Goal: Task Accomplishment & Management: Manage account settings

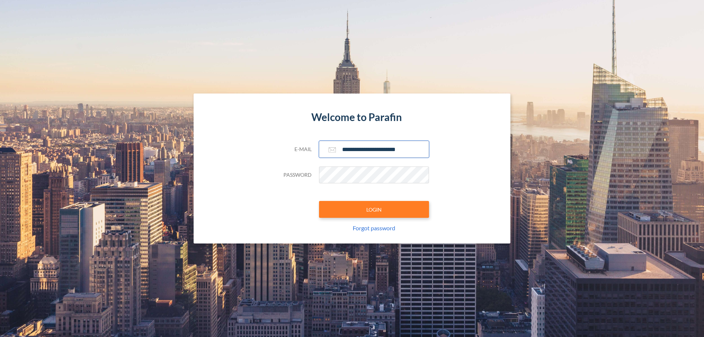
type input "**********"
click at [374, 209] on button "LOGIN" at bounding box center [374, 209] width 110 height 17
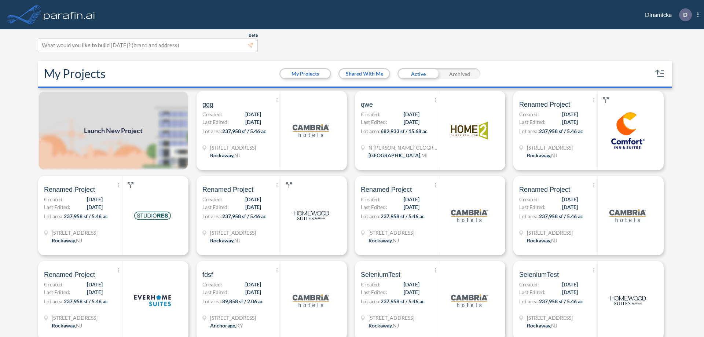
scroll to position [2, 0]
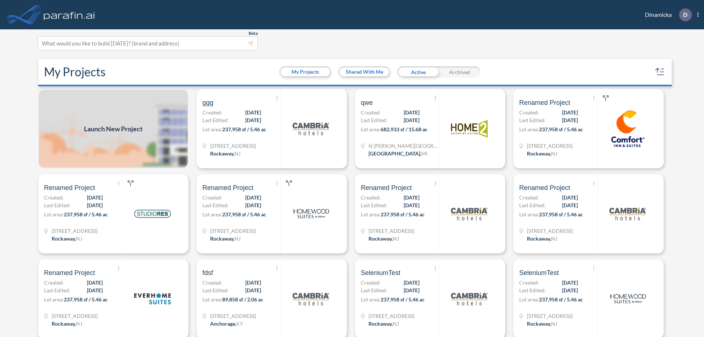
click at [459, 72] on div "Archived" at bounding box center [459, 71] width 41 height 11
